Goal: Find specific page/section: Find specific page/section

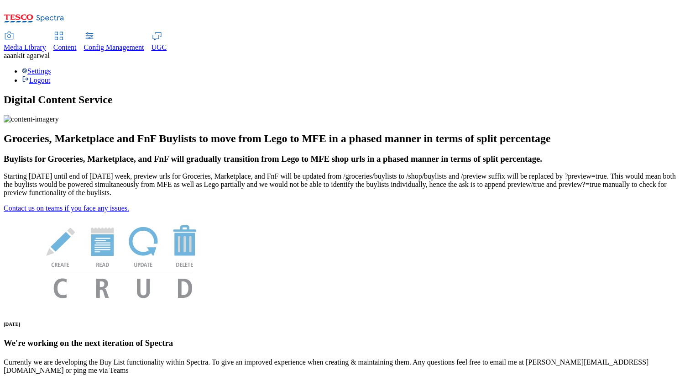
click at [77, 43] on span "Content" at bounding box center [64, 47] width 23 height 8
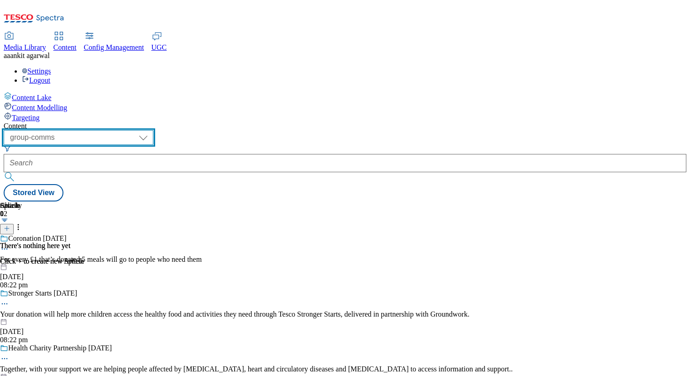
click at [153, 130] on select "dotcom-cz dotcom-hu dotcom-sk fnf-uk ghs-roi ghs-uk group-comms ighs-cz ighs-hu…" at bounding box center [79, 137] width 150 height 15
select select "stores-picklist-uk"
click at [119, 130] on select "dotcom-cz dotcom-hu dotcom-sk fnf-uk ghs-roi ghs-uk group-comms ighs-cz ighs-hu…" at bounding box center [79, 137] width 150 height 15
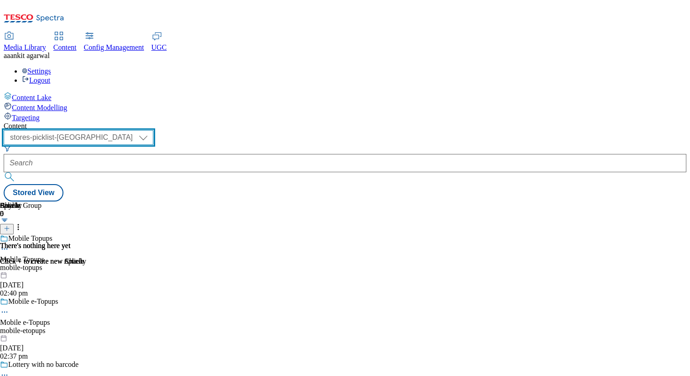
scroll to position [0, 105]
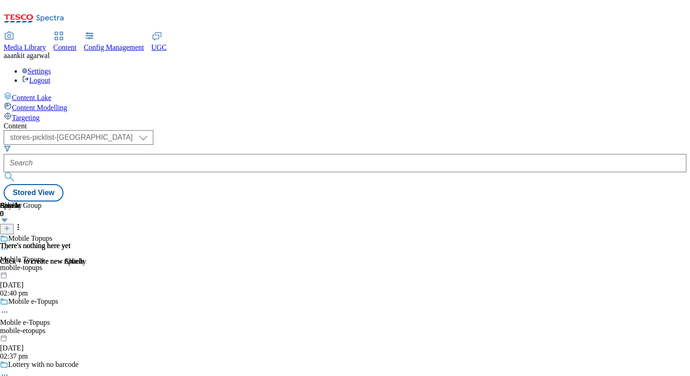
click at [79, 263] on div "mobile-topups" at bounding box center [39, 267] width 79 height 8
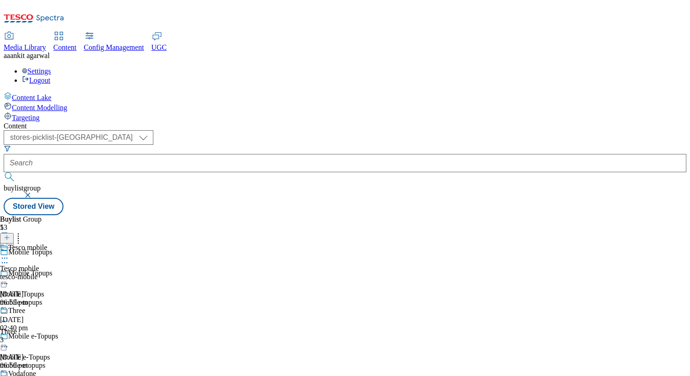
click at [78, 272] on div "tesco-mobile" at bounding box center [39, 276] width 78 height 8
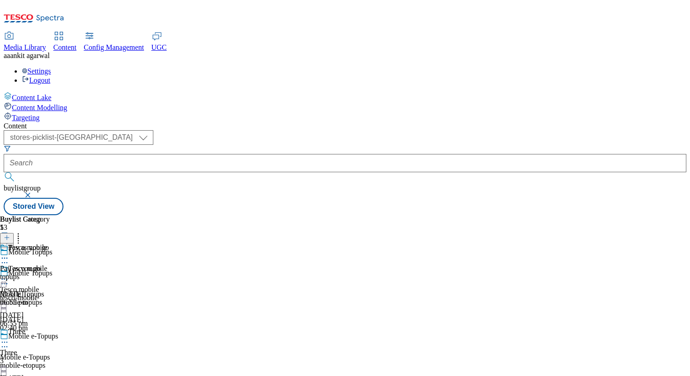
click at [50, 243] on div "Pay as you go Pay as you go topups 26 Sept 2025 06:55 pm" at bounding box center [25, 274] width 50 height 63
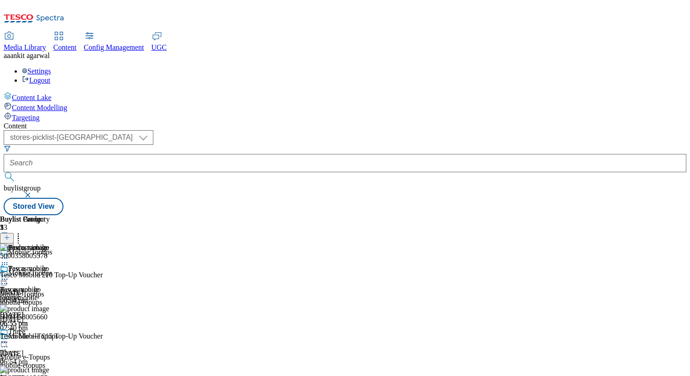
scroll to position [775, 0]
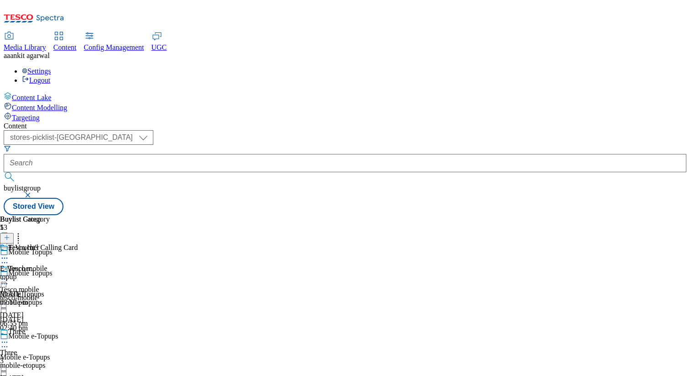
click at [50, 272] on div "topup" at bounding box center [25, 276] width 50 height 8
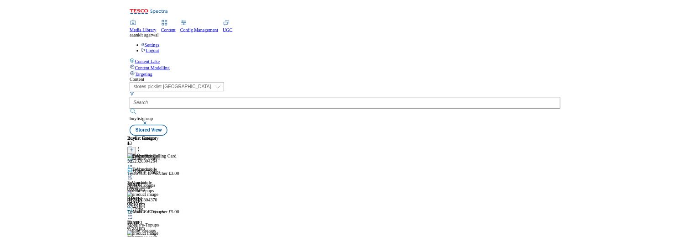
scroll to position [0, 120]
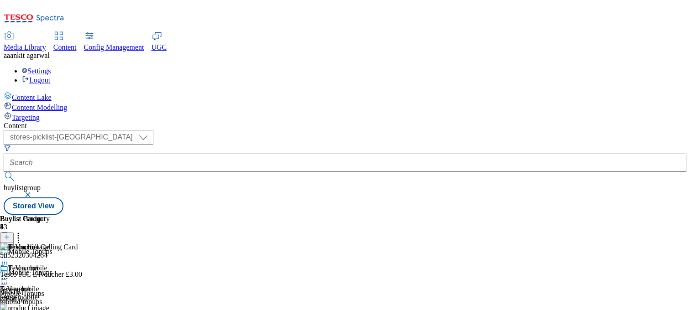
click at [9, 260] on icon at bounding box center [4, 264] width 9 height 9
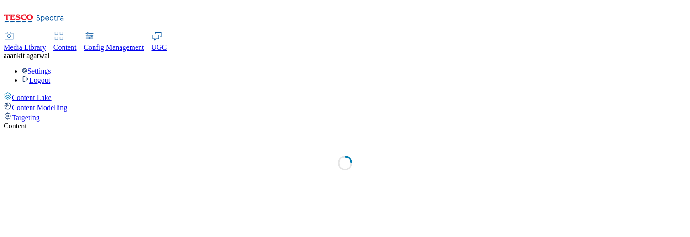
select select "stores-picklist-[GEOGRAPHIC_DATA]"
